Goal: Information Seeking & Learning: Learn about a topic

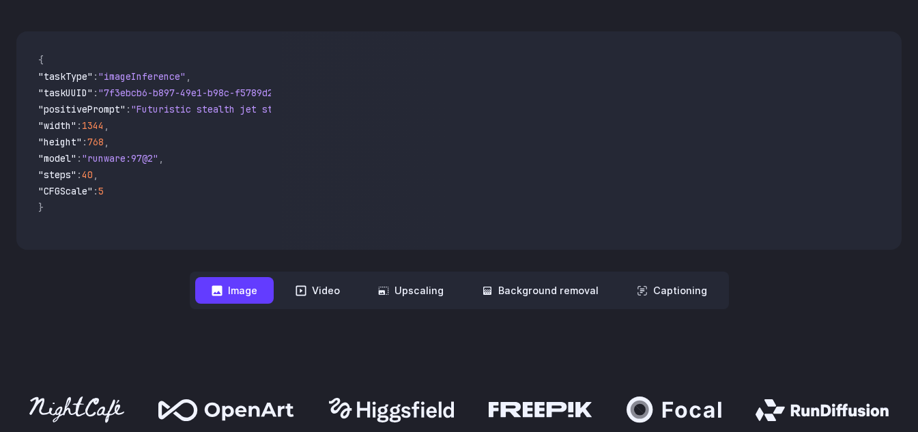
scroll to position [614, 0]
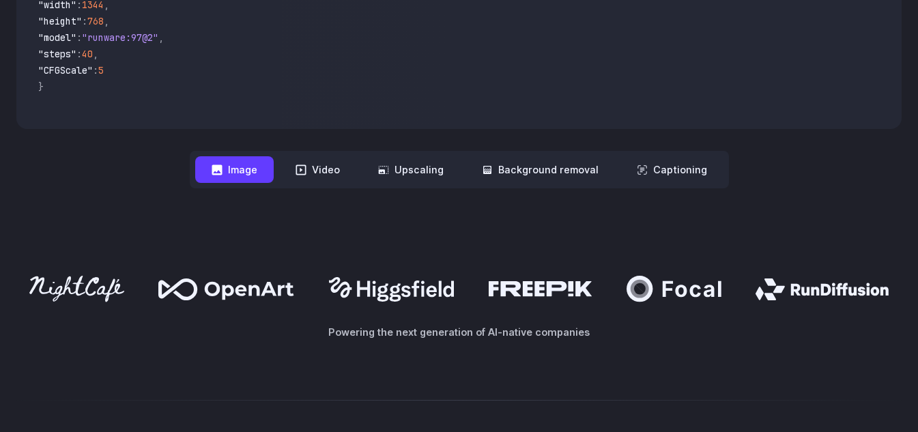
click at [255, 178] on button "Image" at bounding box center [234, 169] width 78 height 27
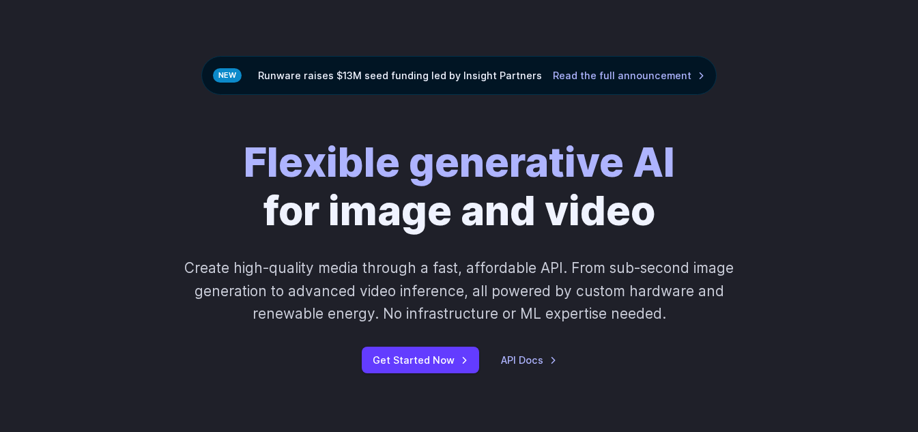
scroll to position [0, 0]
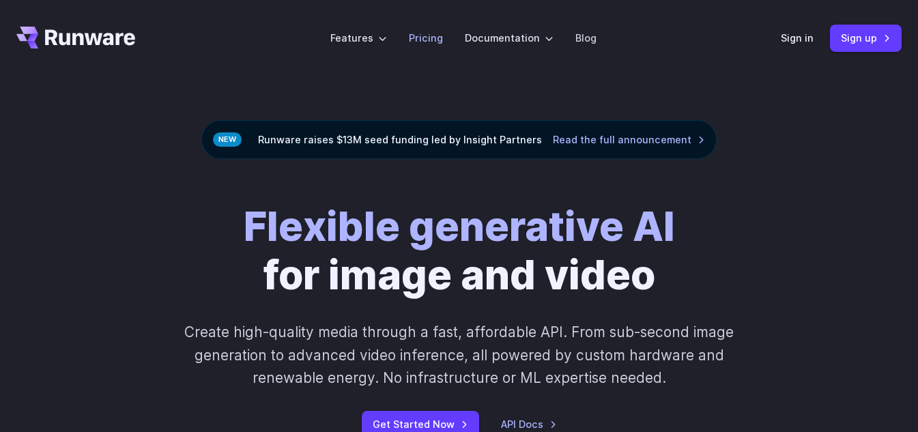
click at [431, 38] on link "Pricing" at bounding box center [426, 38] width 34 height 16
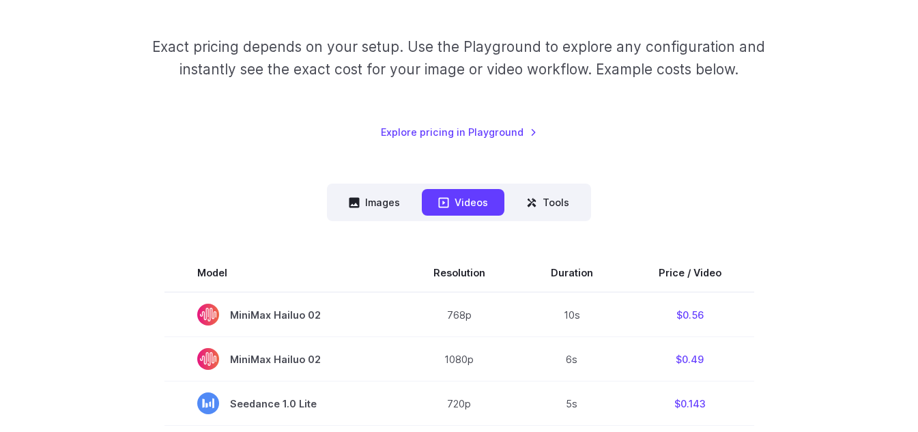
scroll to position [205, 0]
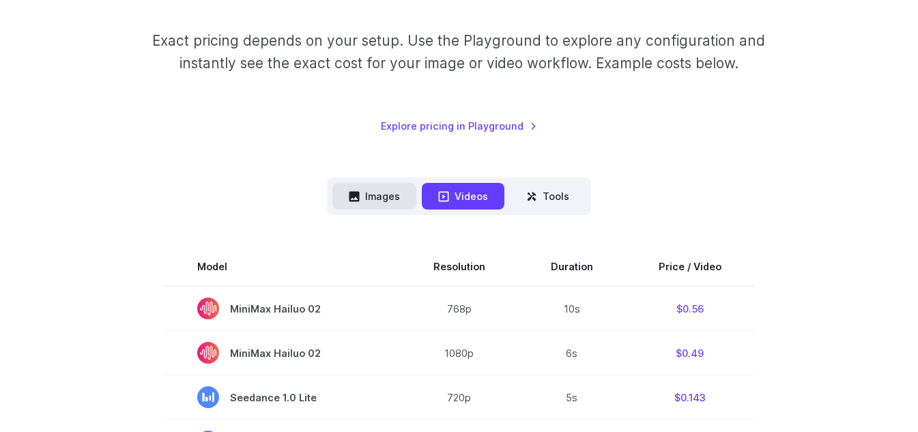
click at [375, 205] on button "Images" at bounding box center [374, 196] width 84 height 27
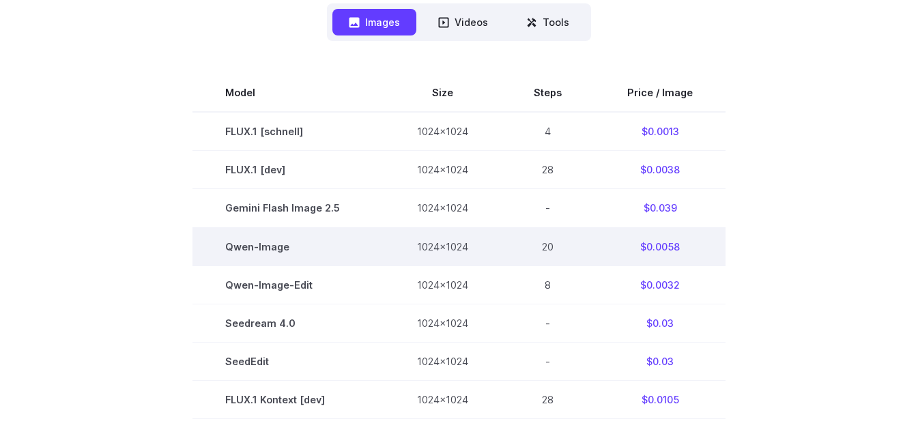
scroll to position [409, 0]
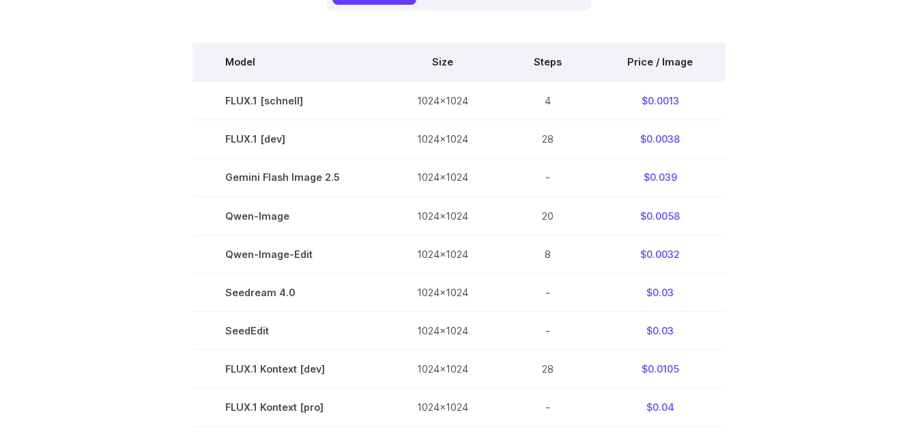
click at [640, 62] on th "Price / Image" at bounding box center [659, 62] width 131 height 38
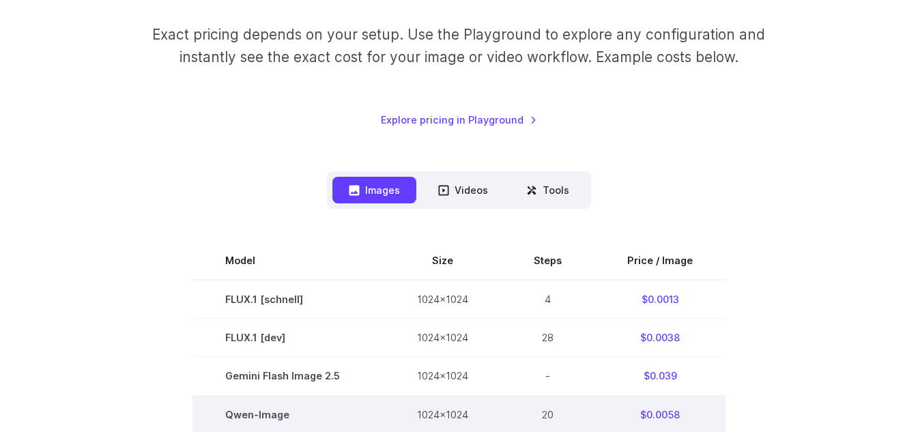
scroll to position [205, 0]
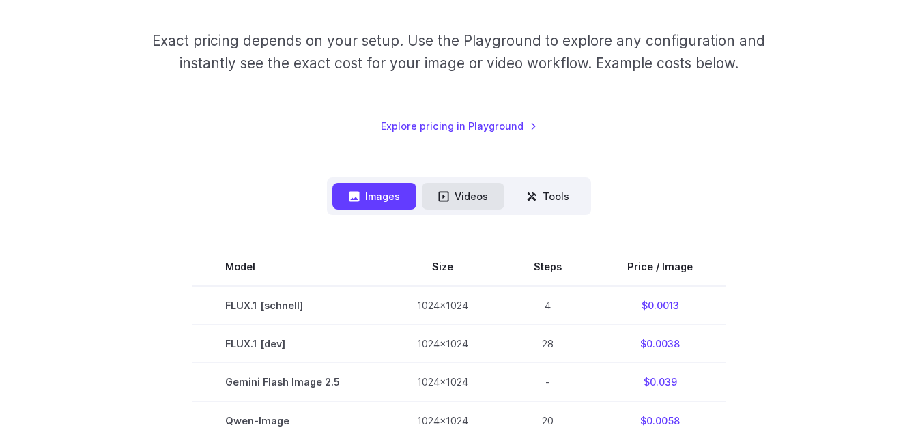
click at [471, 196] on button "Videos" at bounding box center [463, 196] width 83 height 27
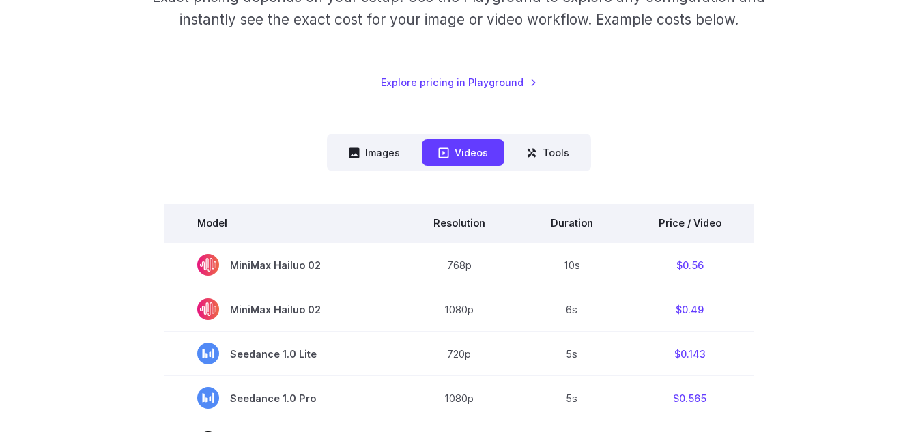
scroll to position [273, 0]
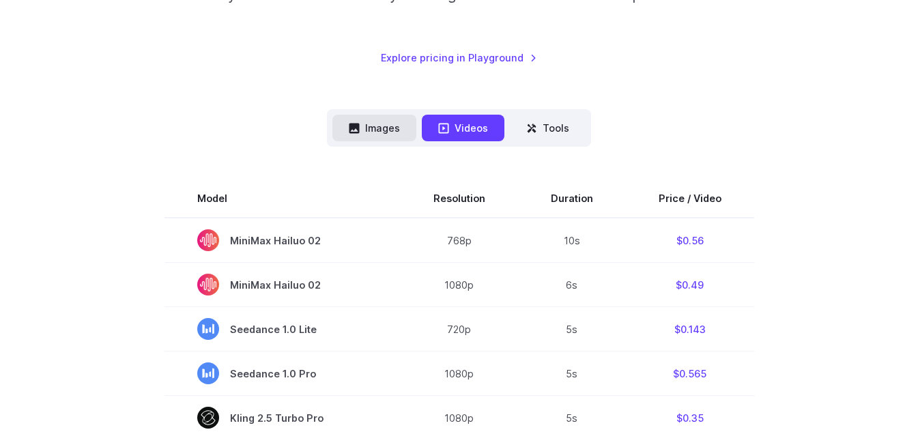
click at [374, 130] on button "Images" at bounding box center [374, 128] width 84 height 27
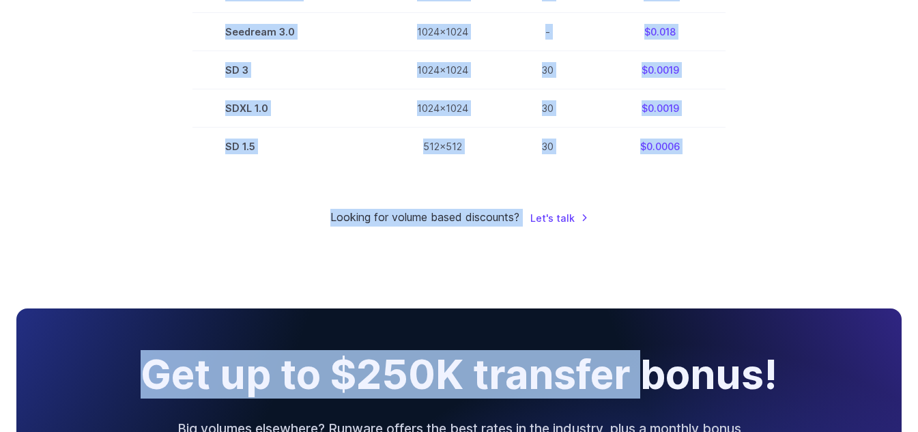
scroll to position [1092, 0]
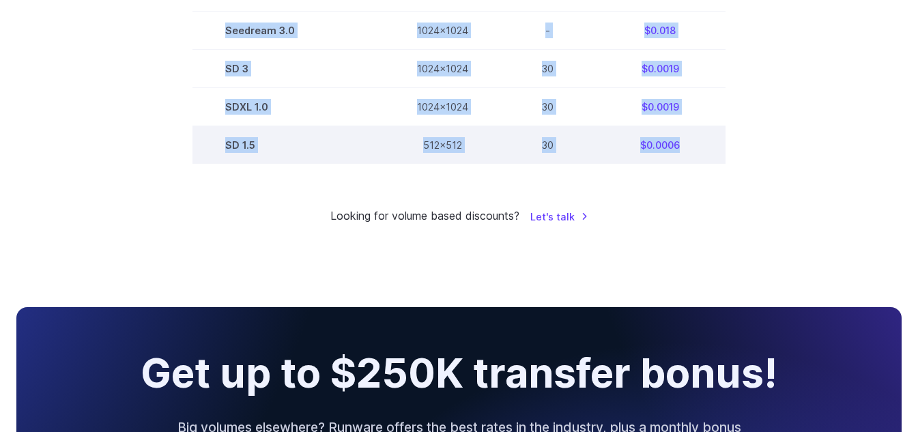
drag, startPoint x: 231, startPoint y: 197, endPoint x: 686, endPoint y: 150, distance: 457.5
copy tbody "Model Size Steps Price / Image FLUX.1 [schnell] 1024x1024 4 $0.0013 FLUX.1 [dev…"
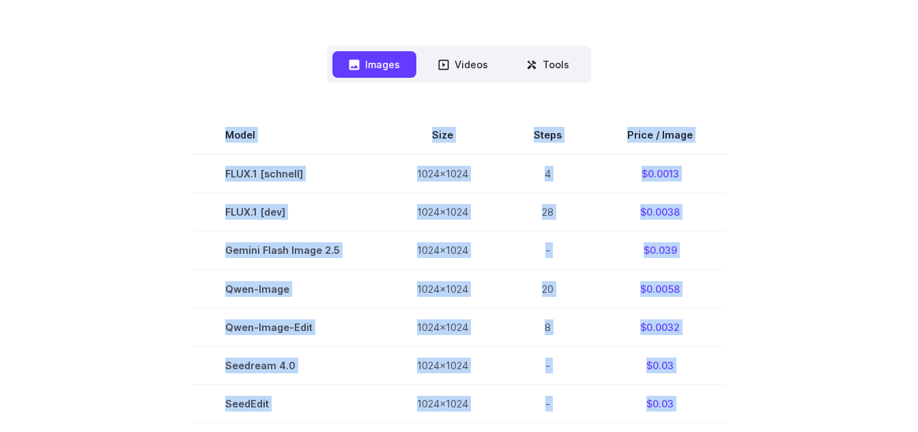
scroll to position [68, 0]
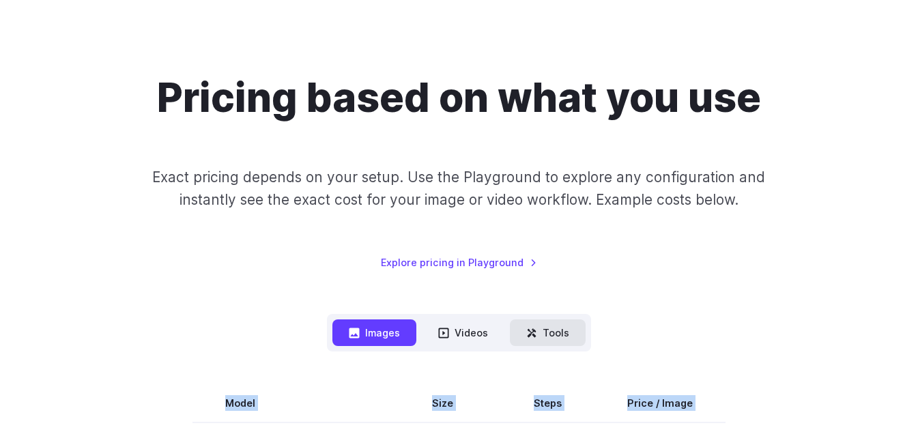
click at [559, 333] on button "Tools" at bounding box center [548, 332] width 76 height 27
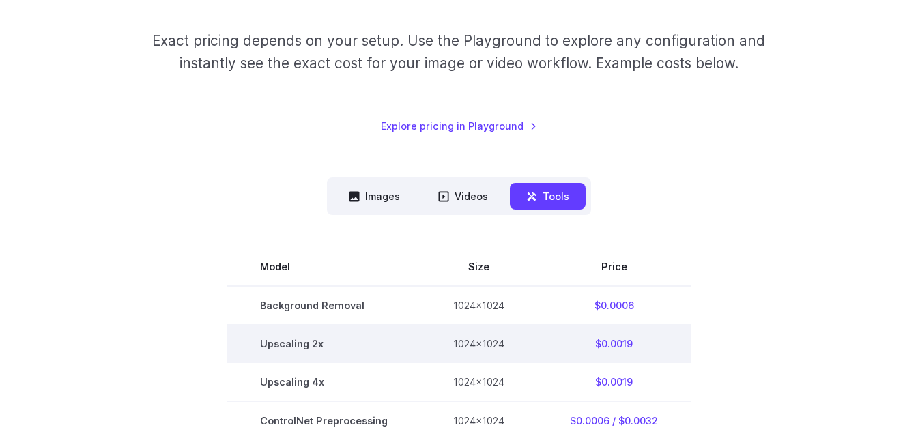
scroll to position [0, 0]
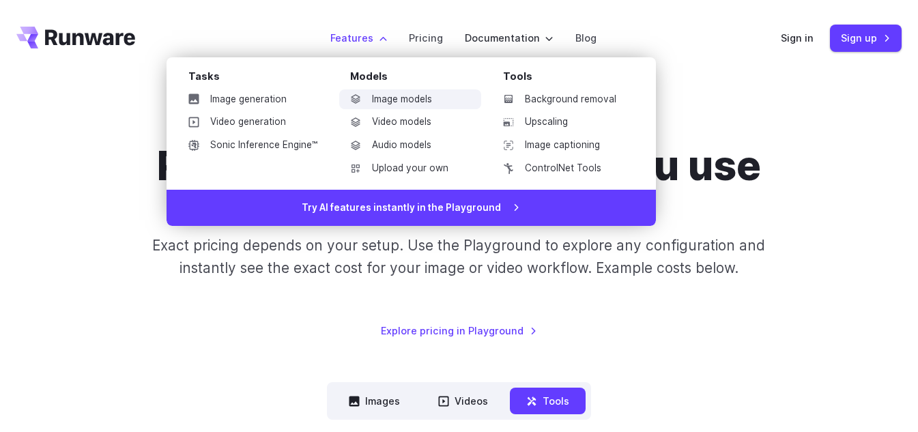
click at [394, 93] on link "Image models" at bounding box center [410, 99] width 142 height 20
